Goal: Transaction & Acquisition: Book appointment/travel/reservation

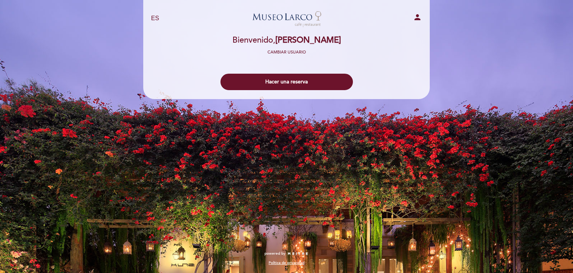
click at [160, 20] on div "EN ES PT" at bounding box center [193, 18] width 94 height 9
click at [157, 18] on select "EN ES PT" at bounding box center [155, 18] width 9 height 9
click at [151, 14] on select "EN ES PT" at bounding box center [155, 18] width 9 height 9
click at [154, 18] on select "EN ES PT" at bounding box center [155, 18] width 9 height 9
click at [151, 14] on select "EN ES PT" at bounding box center [155, 18] width 9 height 9
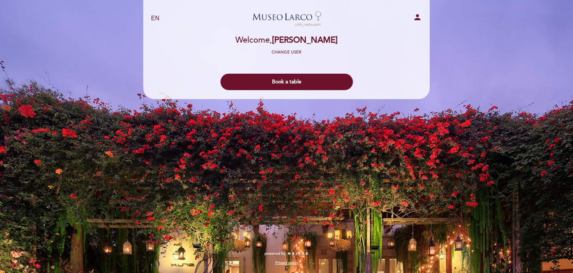
click at [155, 16] on select "EN ES PT" at bounding box center [155, 18] width 9 height 9
select select "es"
click at [151, 14] on select "EN ES PT" at bounding box center [155, 18] width 9 height 9
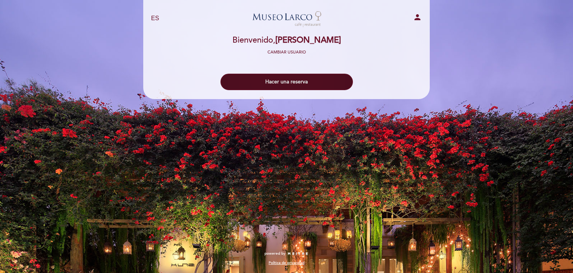
click at [285, 78] on button "Hacer una reserva" at bounding box center [287, 82] width 133 height 16
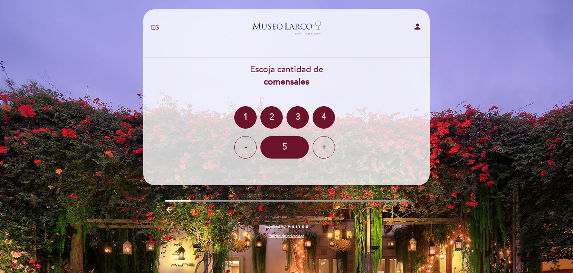
click at [407, 21] on div "EN ES PT [GEOGRAPHIC_DATA][PERSON_NAME] - Restaurant person" at bounding box center [287, 28] width 282 height 26
click at [302, 124] on div "3" at bounding box center [298, 117] width 22 height 22
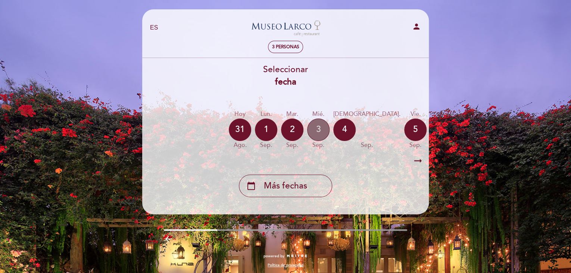
click at [316, 134] on div "3" at bounding box center [318, 129] width 22 height 22
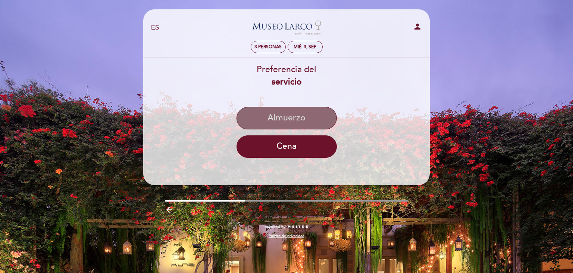
click at [292, 118] on button "Almuerzo" at bounding box center [287, 118] width 100 height 22
